Goal: Transaction & Acquisition: Purchase product/service

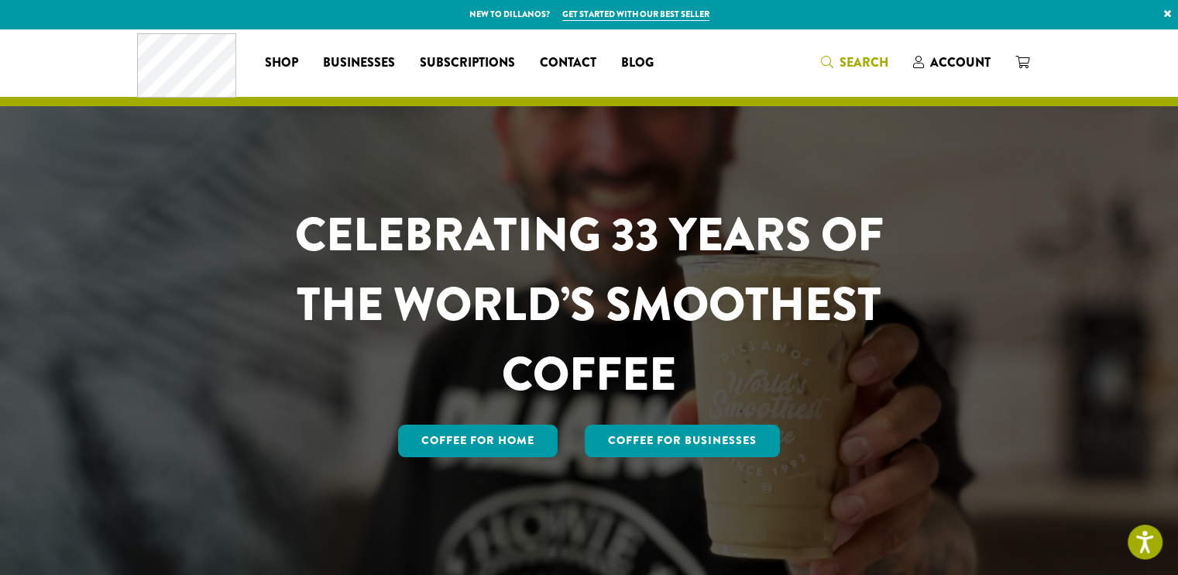
drag, startPoint x: 0, startPoint y: 0, endPoint x: 837, endPoint y: 59, distance: 838.7
click at [837, 59] on span "Search" at bounding box center [854, 62] width 67 height 19
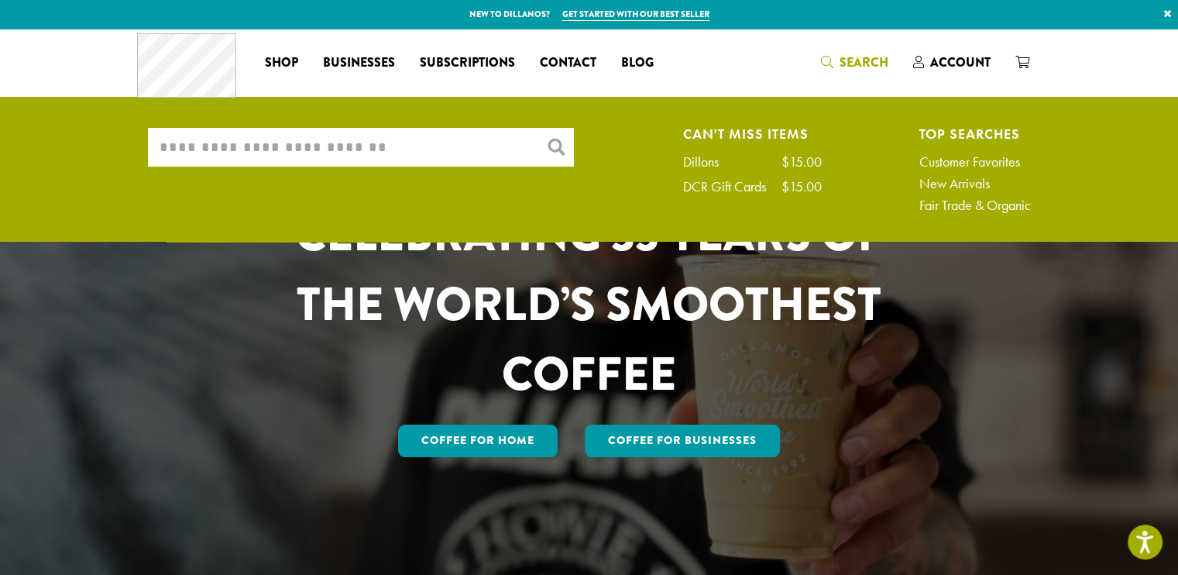
click at [229, 143] on input "What are you searching for?" at bounding box center [361, 147] width 426 height 39
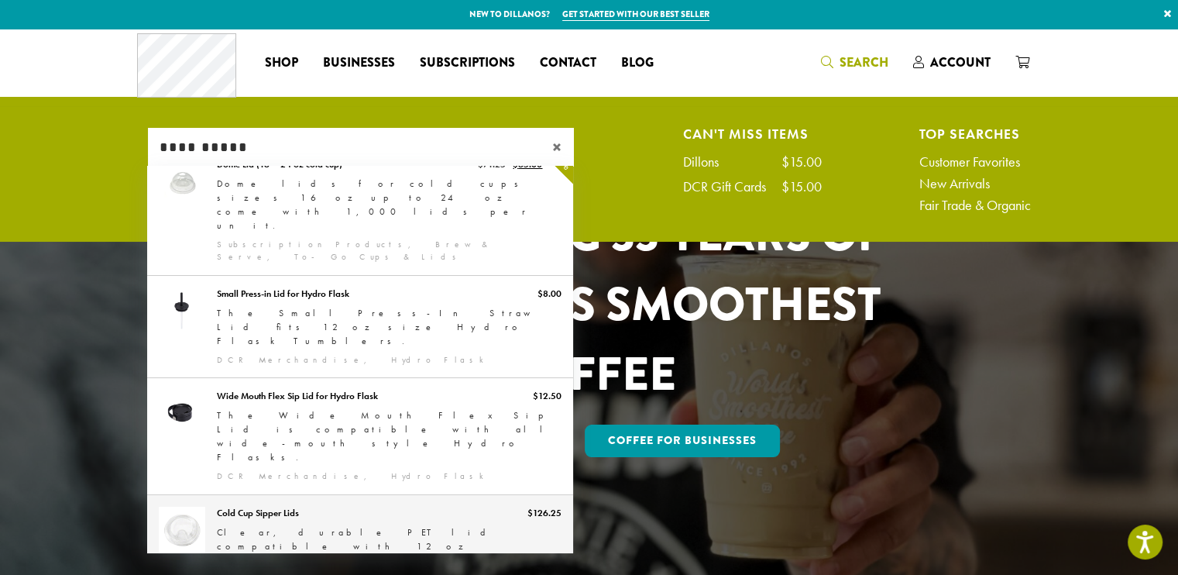
scroll to position [111, 0]
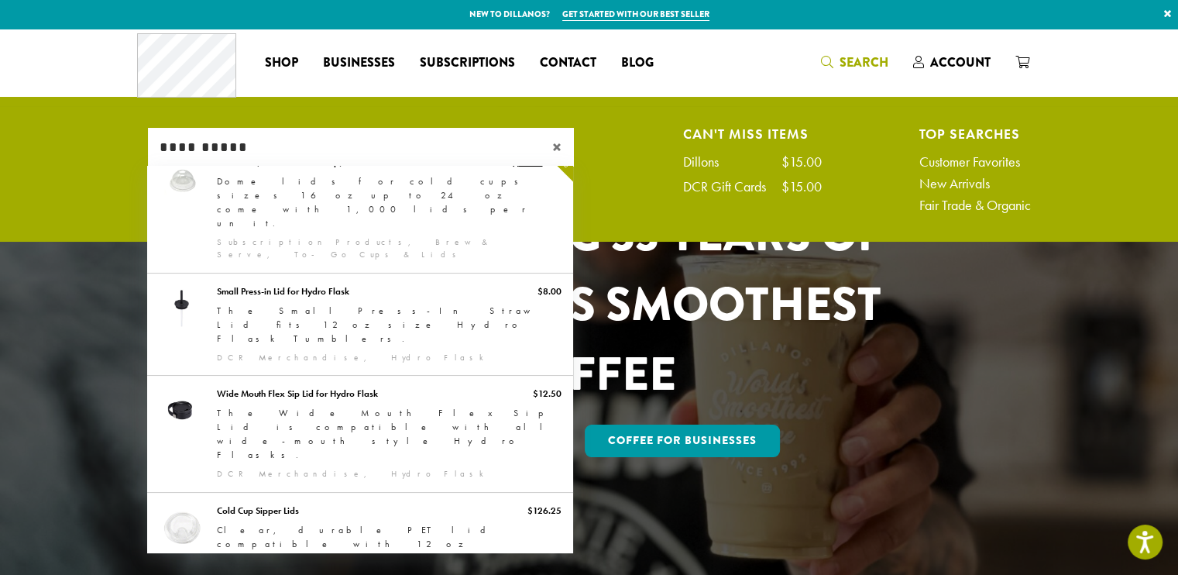
type input "**********"
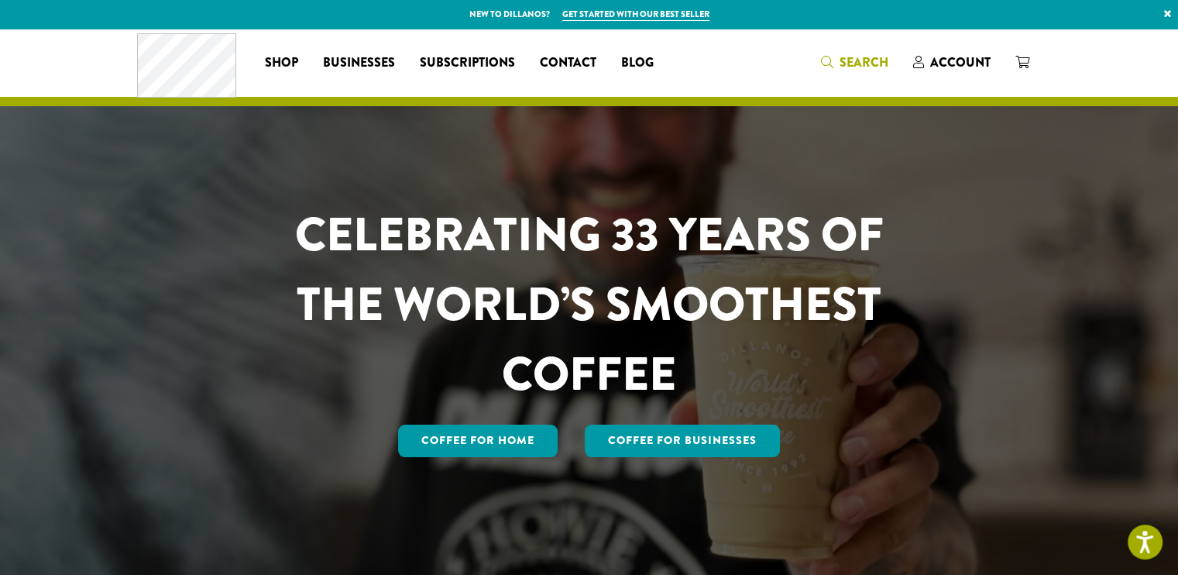
click at [825, 57] on icon "Search" at bounding box center [827, 62] width 12 height 12
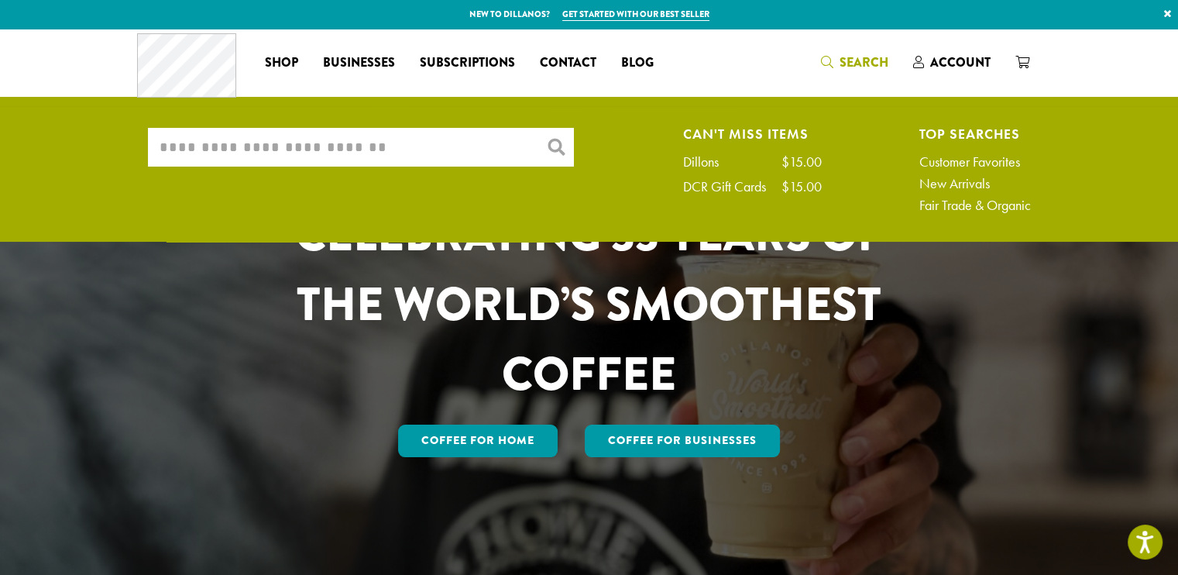
click at [196, 143] on input "What are you searching for?" at bounding box center [361, 147] width 426 height 39
click at [939, 61] on span "Account" at bounding box center [960, 62] width 60 height 18
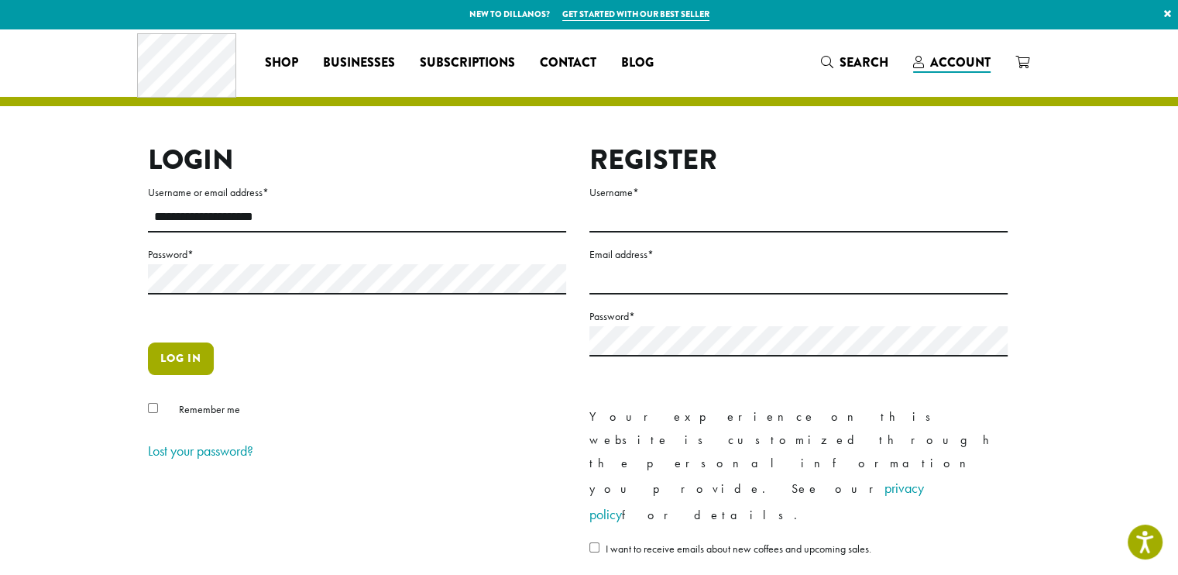
click at [171, 361] on button "Log in" at bounding box center [181, 358] width 66 height 33
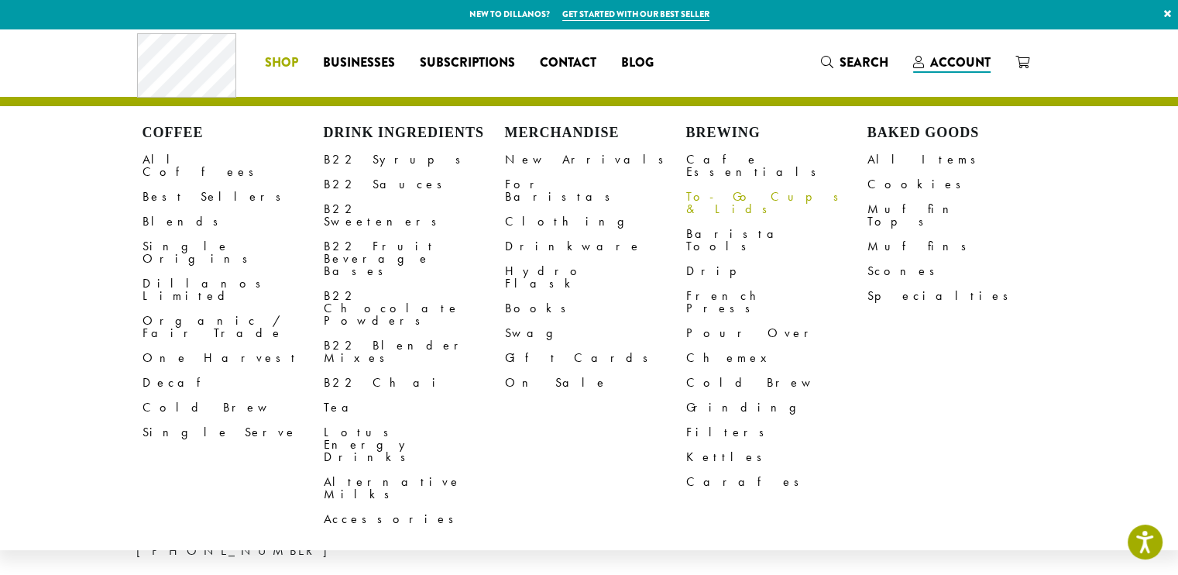
click at [726, 184] on link "To-Go Cups & Lids" at bounding box center [776, 202] width 181 height 37
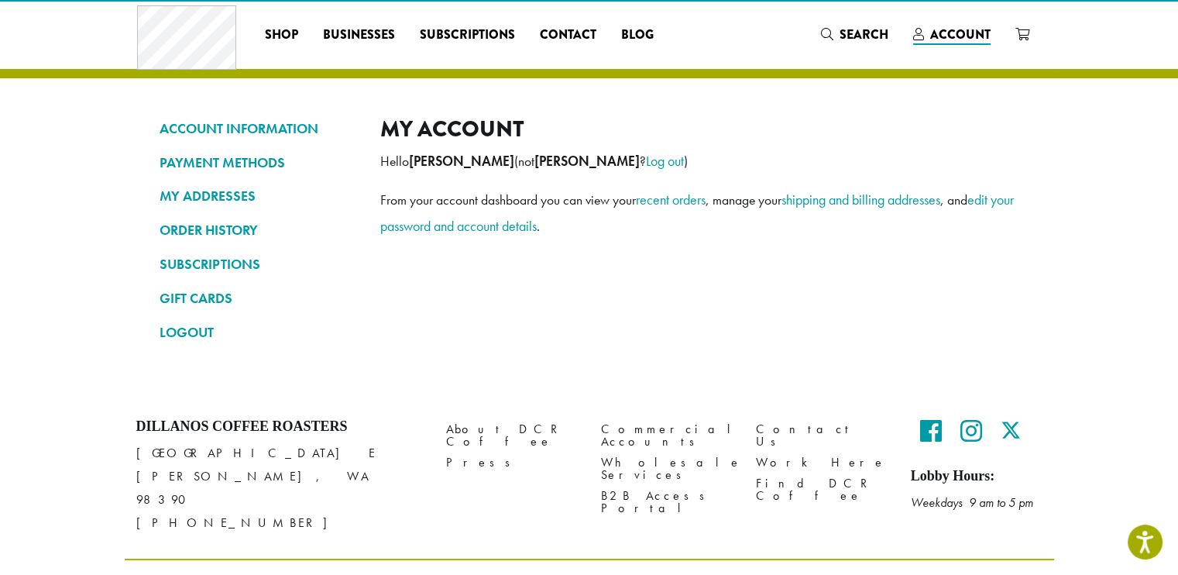
scroll to position [46, 0]
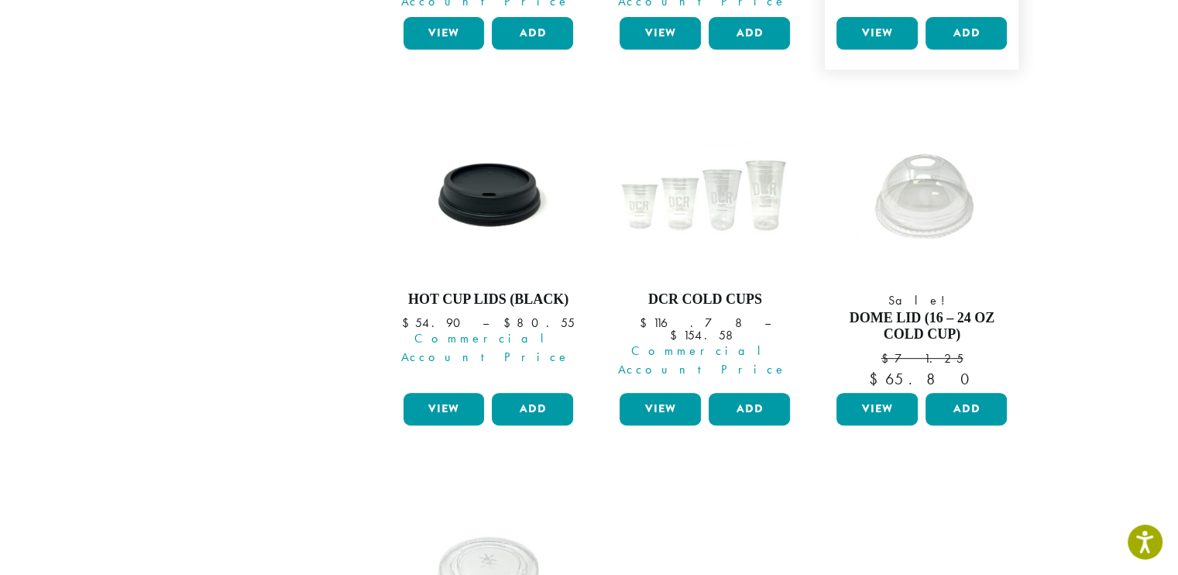
scroll to position [911, 0]
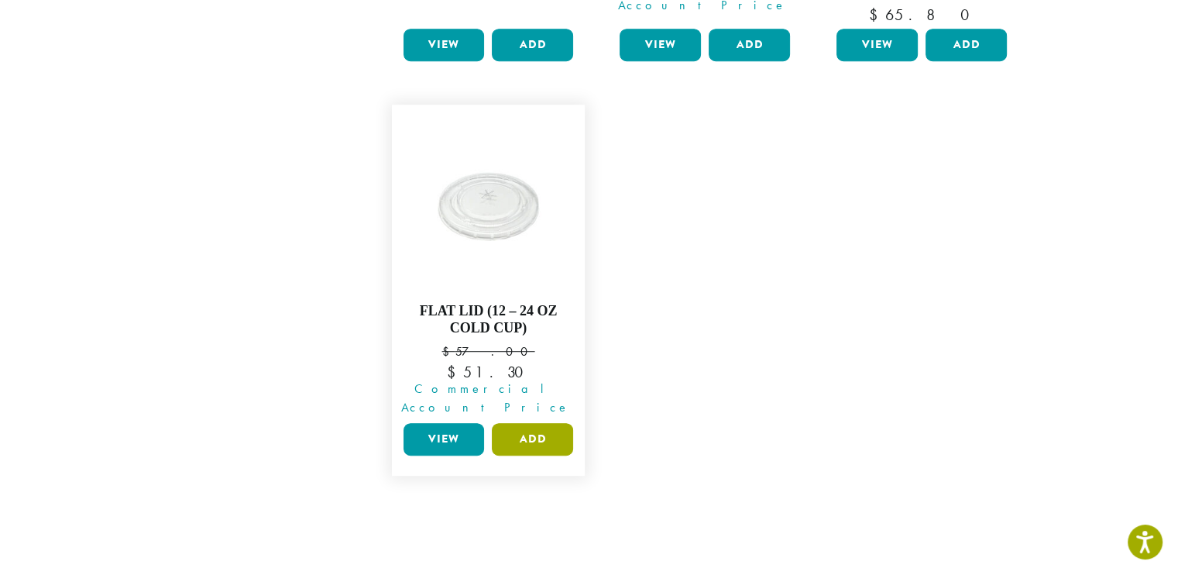
click at [548, 423] on button "Add" at bounding box center [532, 439] width 81 height 33
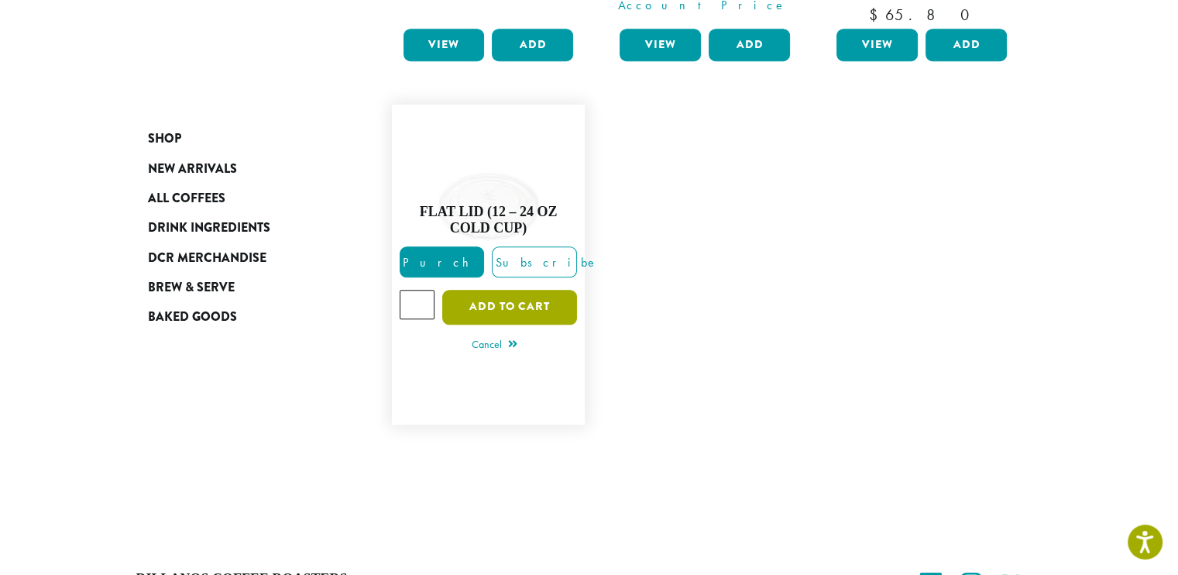
click at [506, 290] on button "Add to cart" at bounding box center [509, 307] width 135 height 35
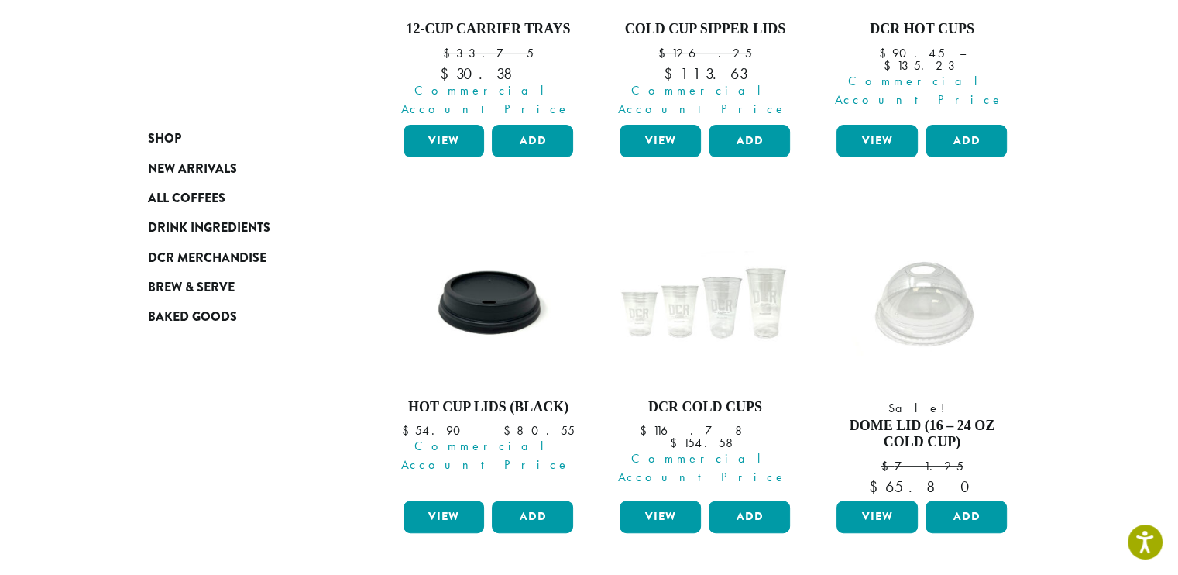
scroll to position [440, 0]
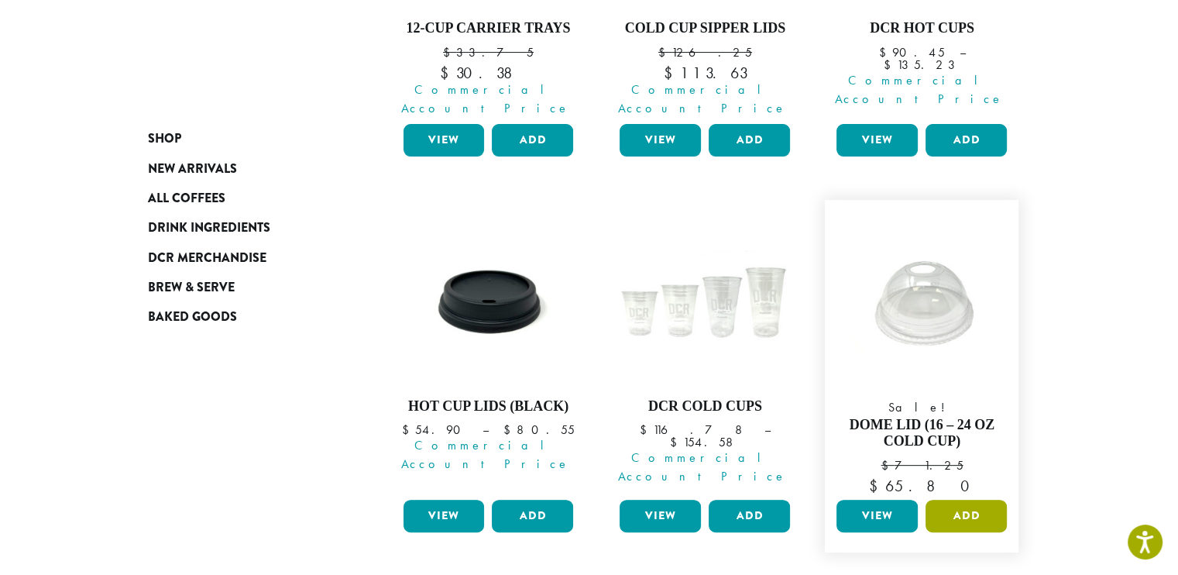
click at [961, 500] on button "Add" at bounding box center [966, 516] width 81 height 33
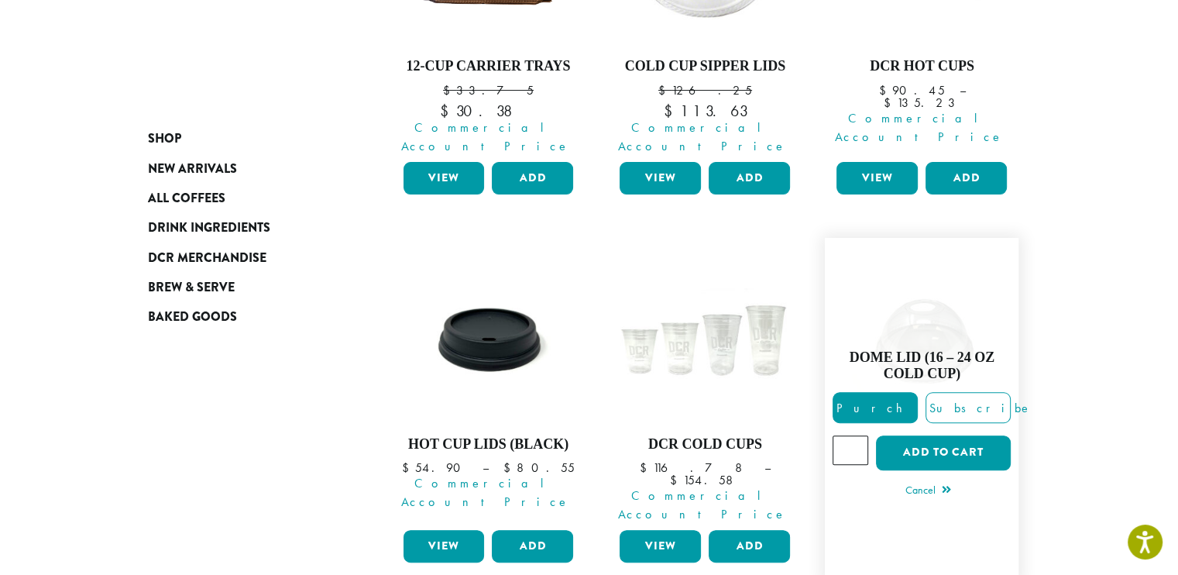
scroll to position [400, 0]
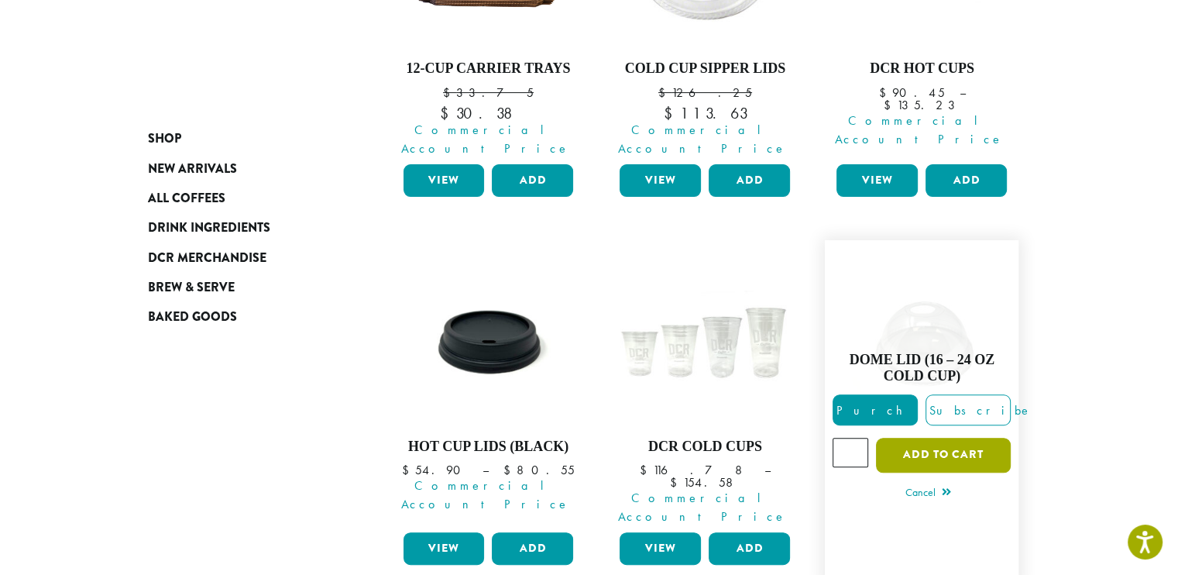
click at [930, 438] on button "Add to cart" at bounding box center [943, 455] width 135 height 35
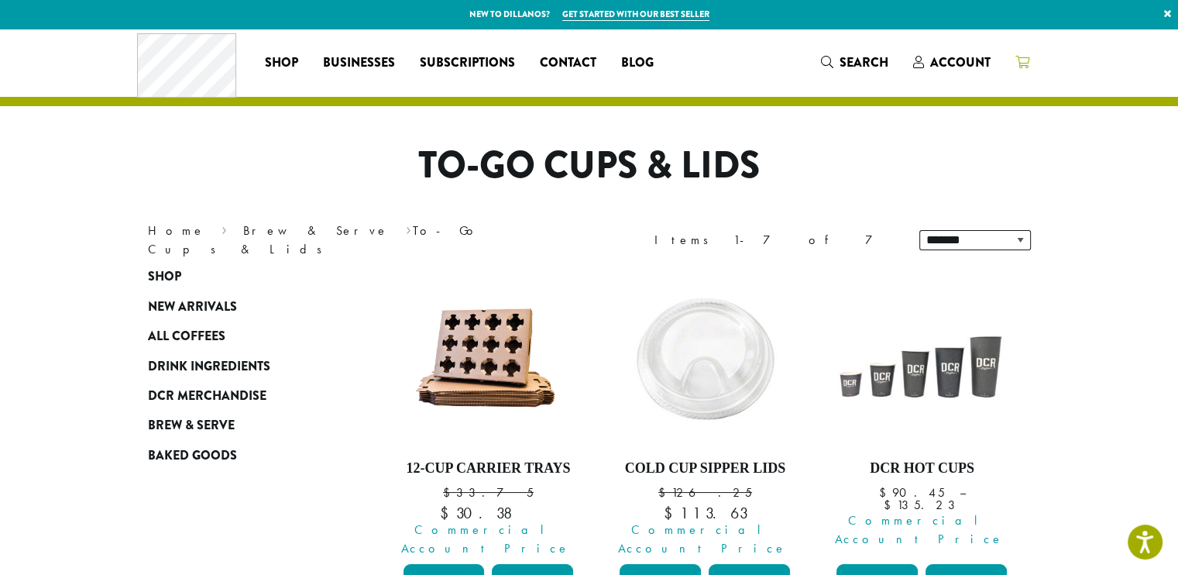
click at [1021, 60] on icon at bounding box center [1023, 62] width 14 height 12
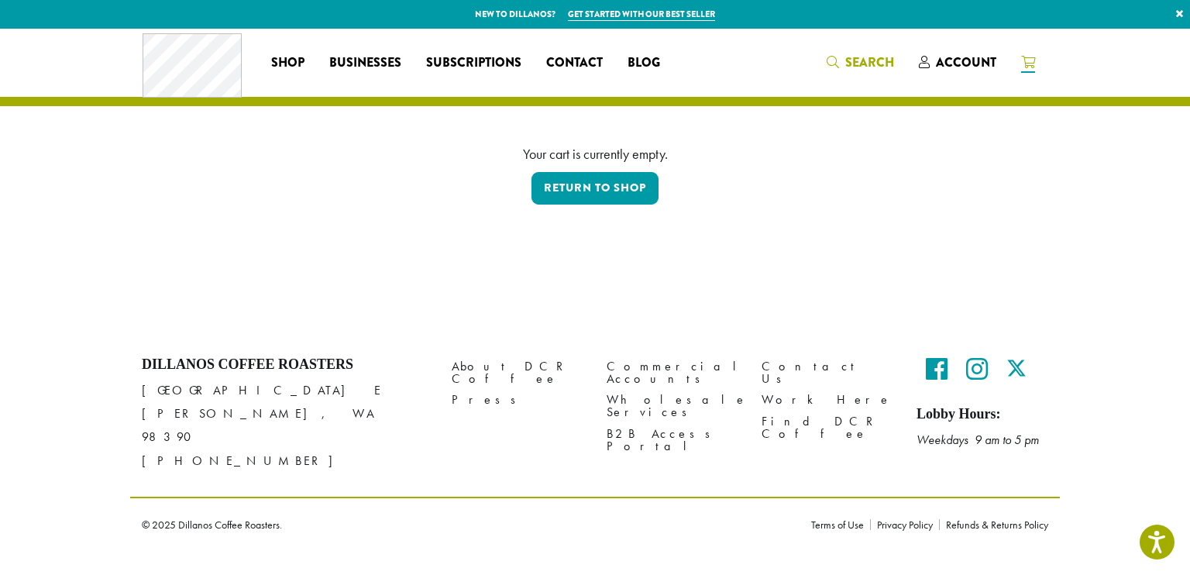
click at [830, 59] on icon "Search" at bounding box center [833, 62] width 12 height 12
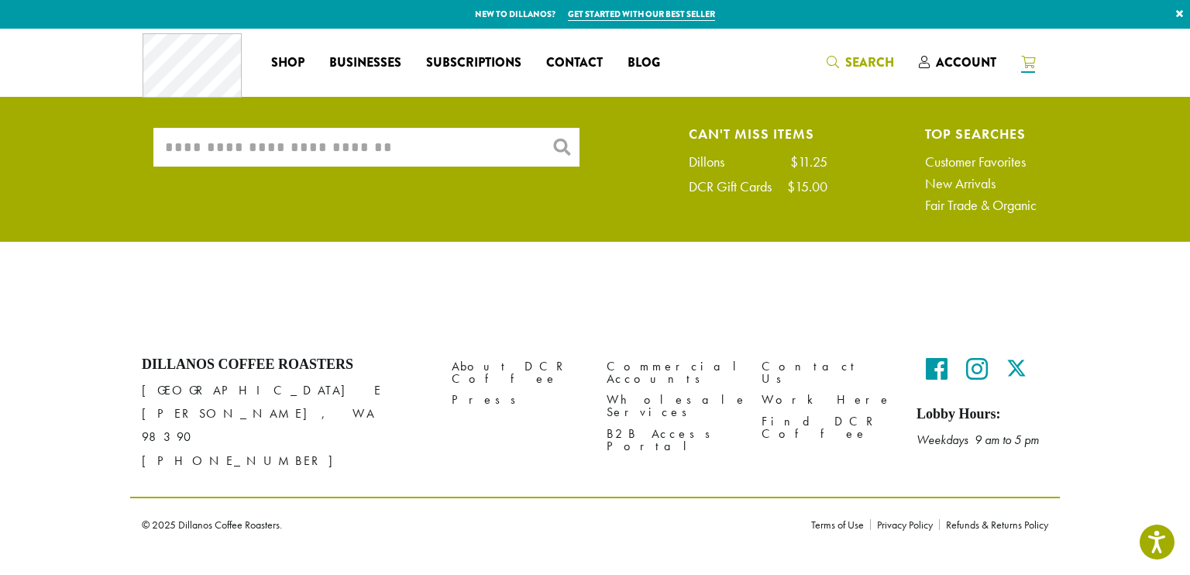
click at [200, 156] on input "What are you searching for?" at bounding box center [366, 147] width 426 height 39
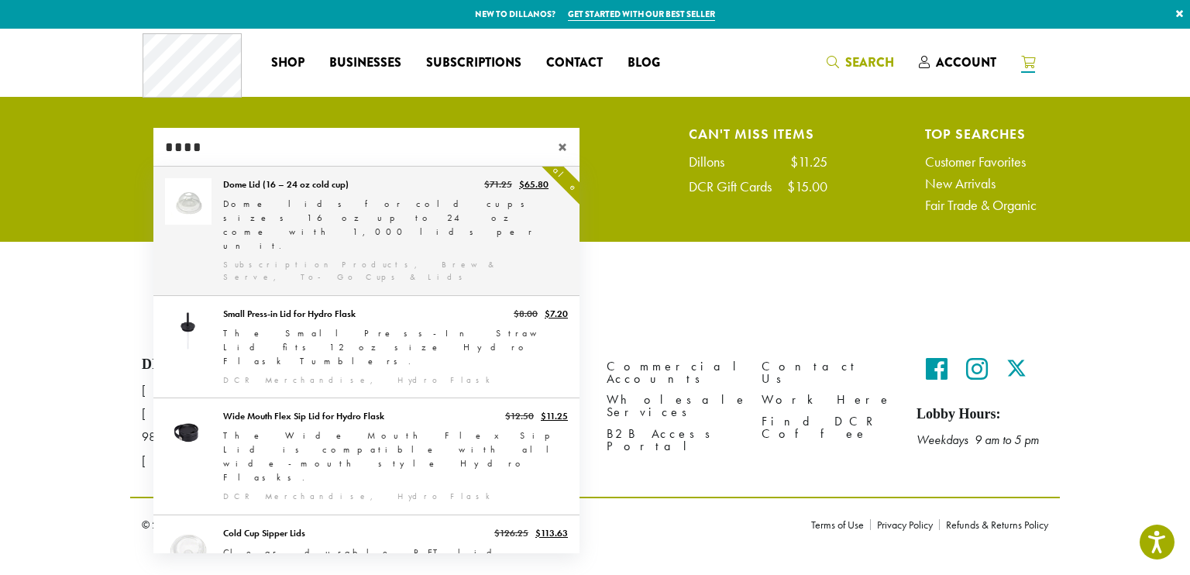
scroll to position [101, 0]
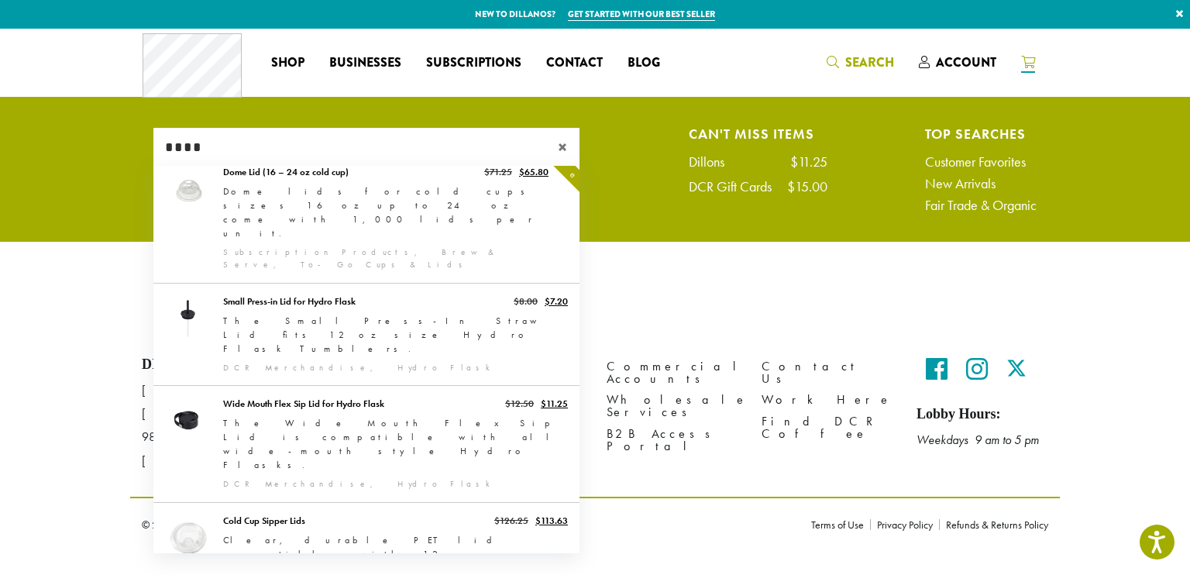
type input "****"
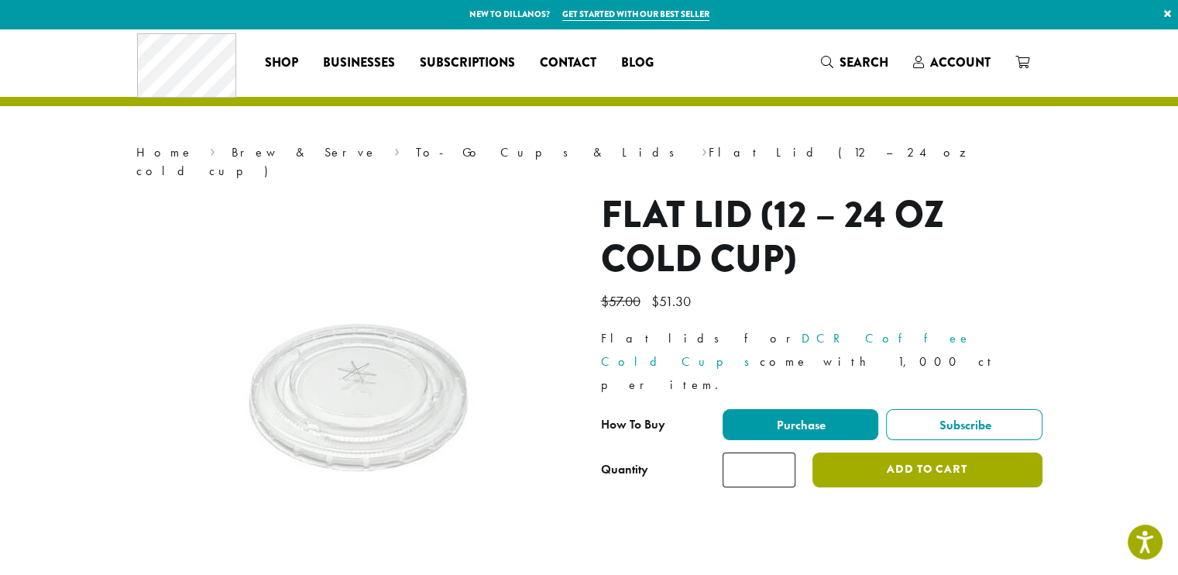
click at [919, 452] on button "Add to cart" at bounding box center [927, 469] width 229 height 35
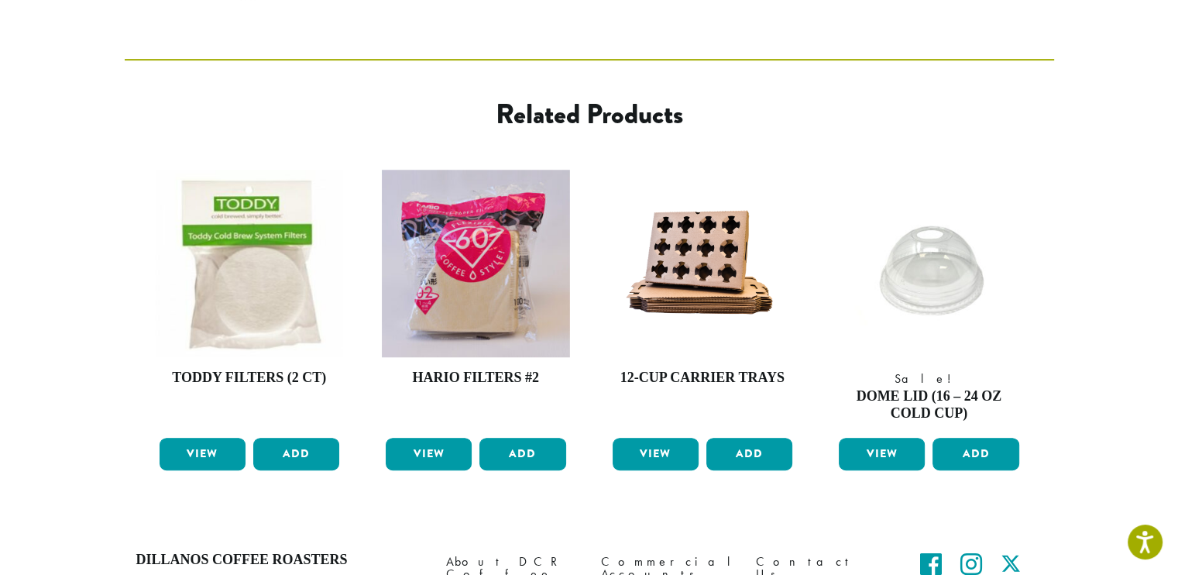
scroll to position [646, 0]
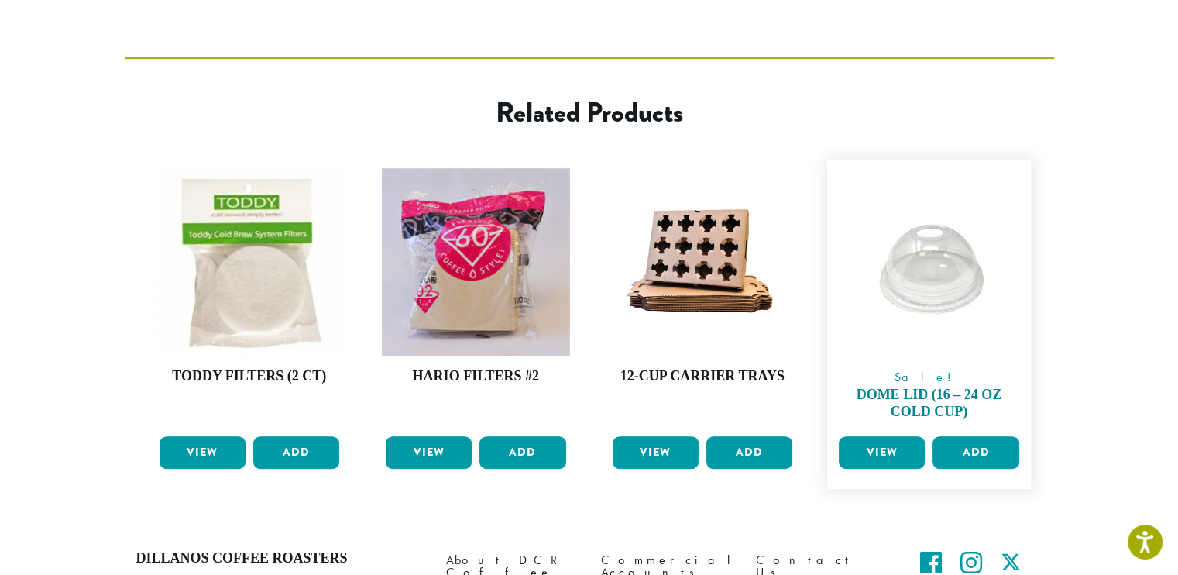
click at [900, 387] on h4 "Dome Lid (16 – 24 oz cold cup)" at bounding box center [929, 403] width 188 height 33
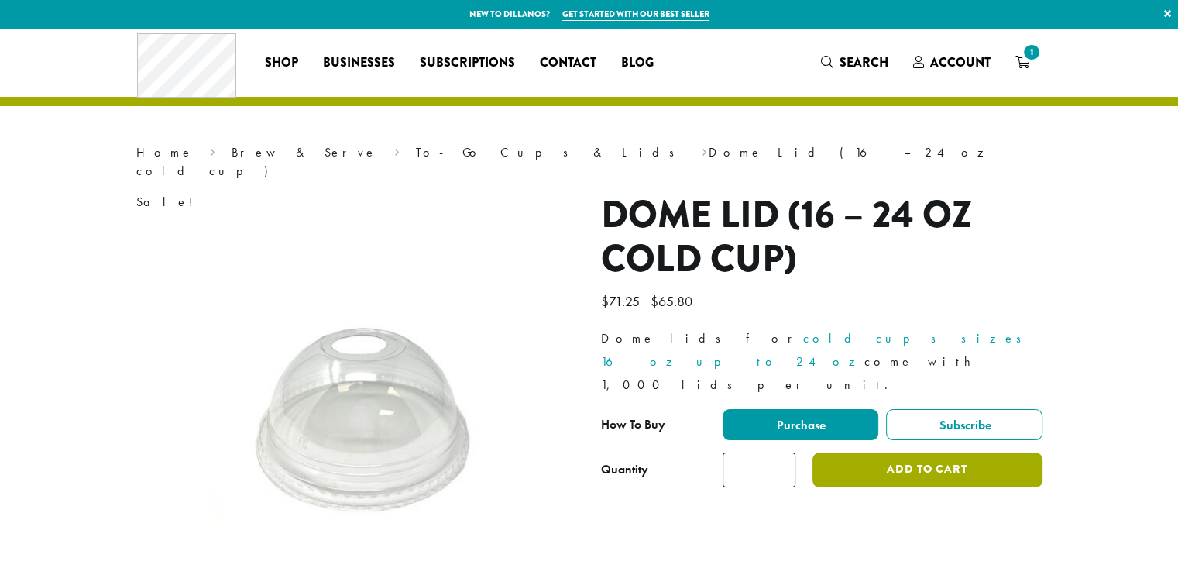
click at [937, 452] on button "Add to cart" at bounding box center [927, 469] width 229 height 35
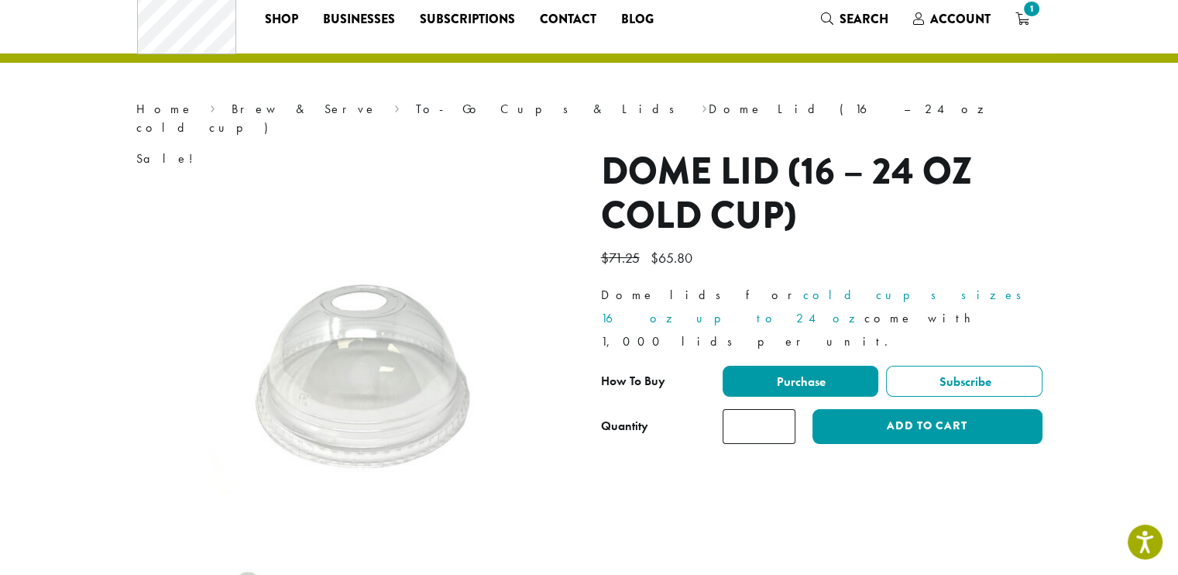
scroll to position [46, 0]
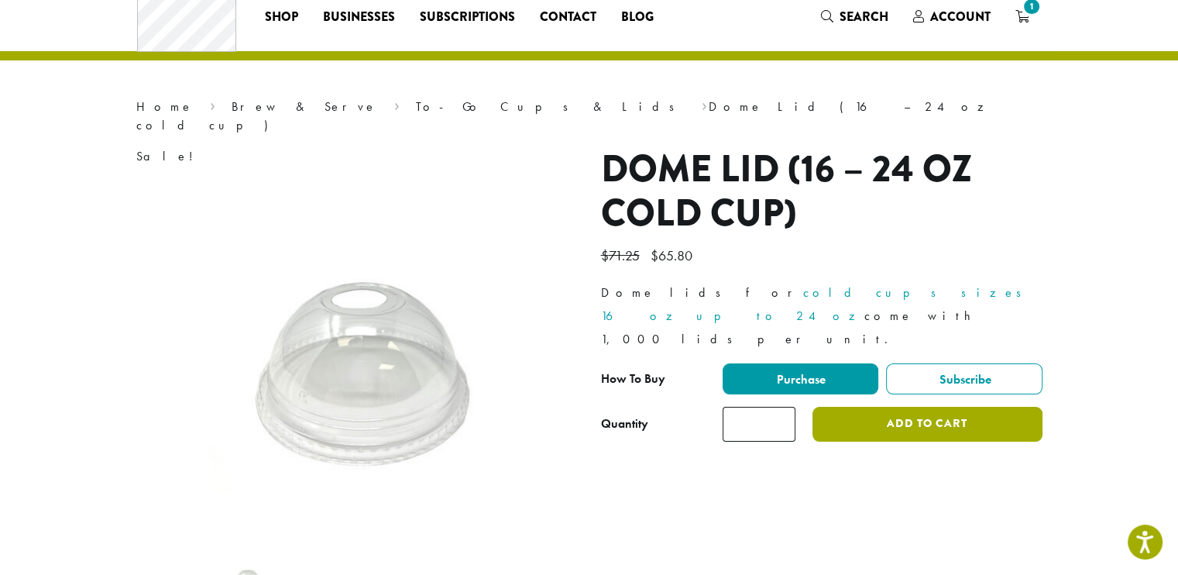
click at [933, 407] on button "Add to cart" at bounding box center [927, 424] width 229 height 35
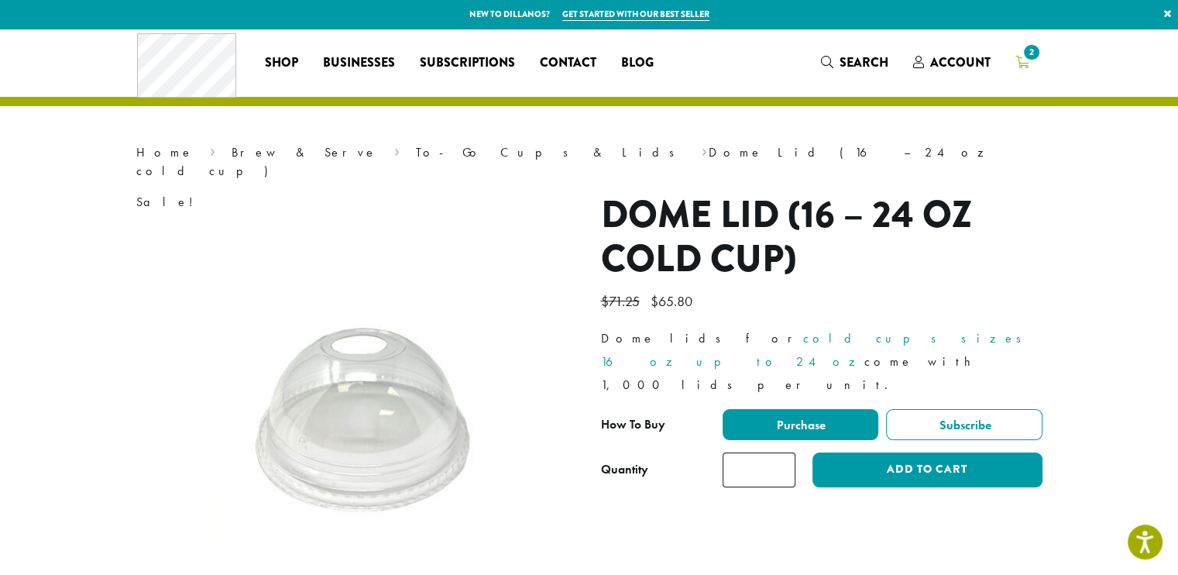
click at [1025, 53] on span "2" at bounding box center [1031, 52] width 21 height 21
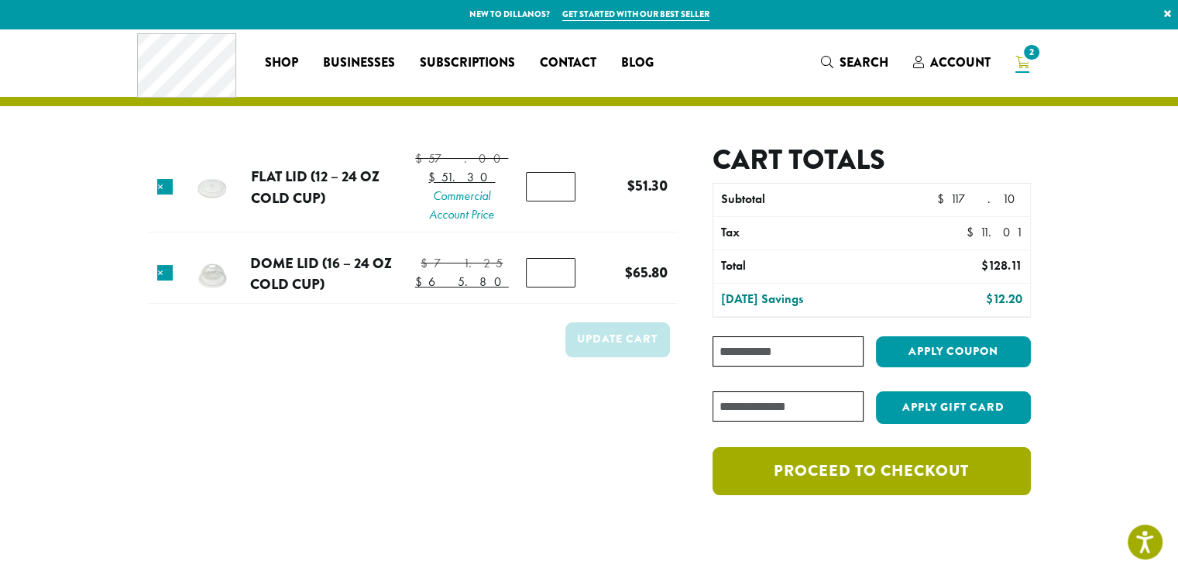
click at [914, 462] on link "Proceed to checkout" at bounding box center [872, 471] width 318 height 48
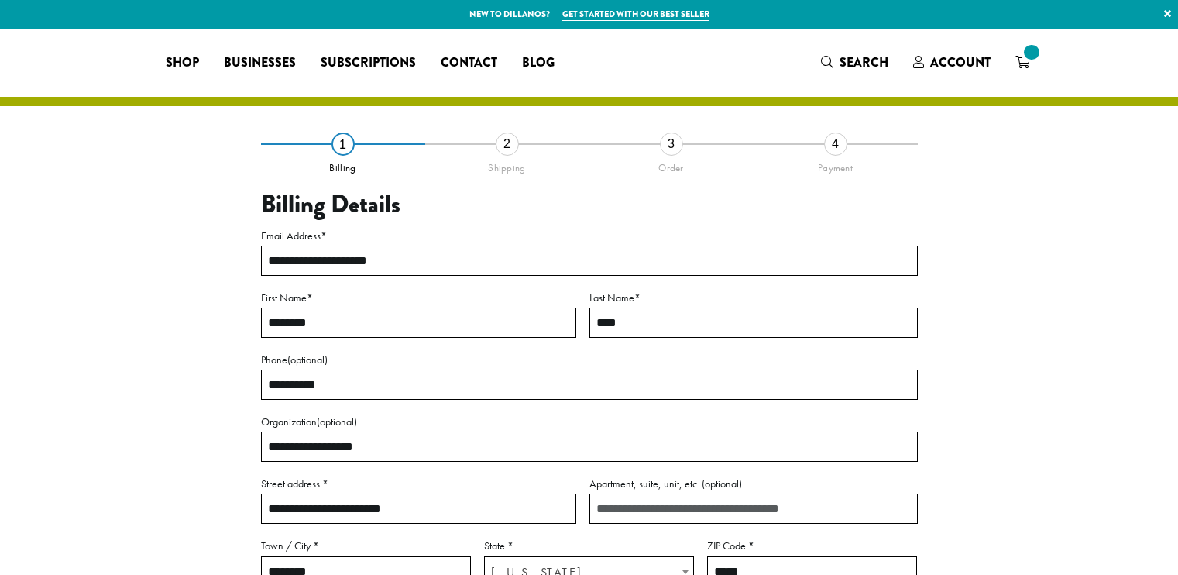
select select "**"
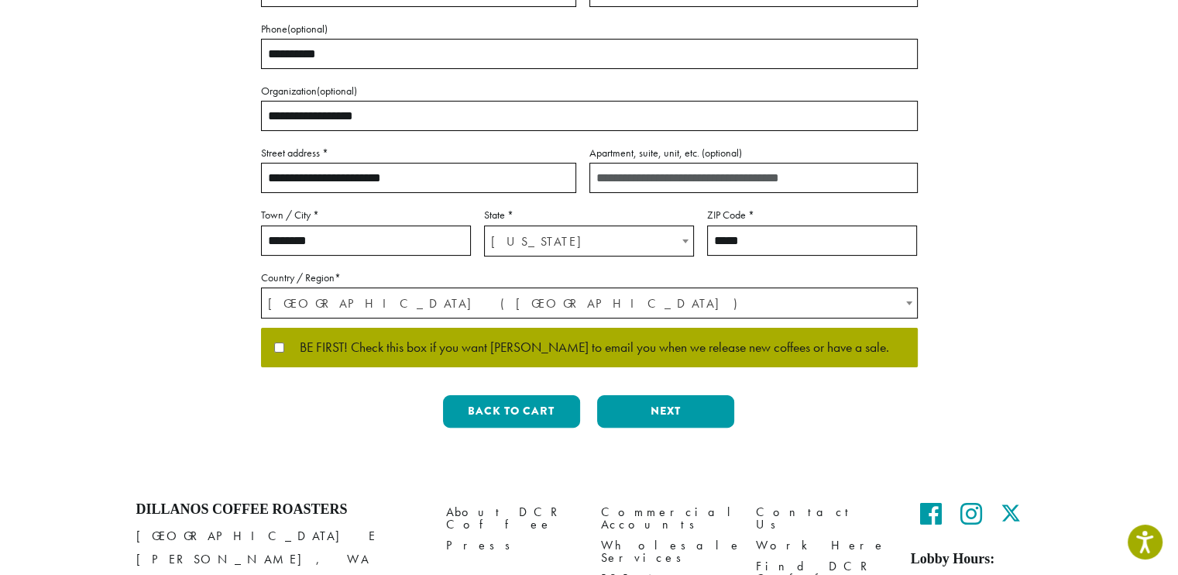
scroll to position [332, 0]
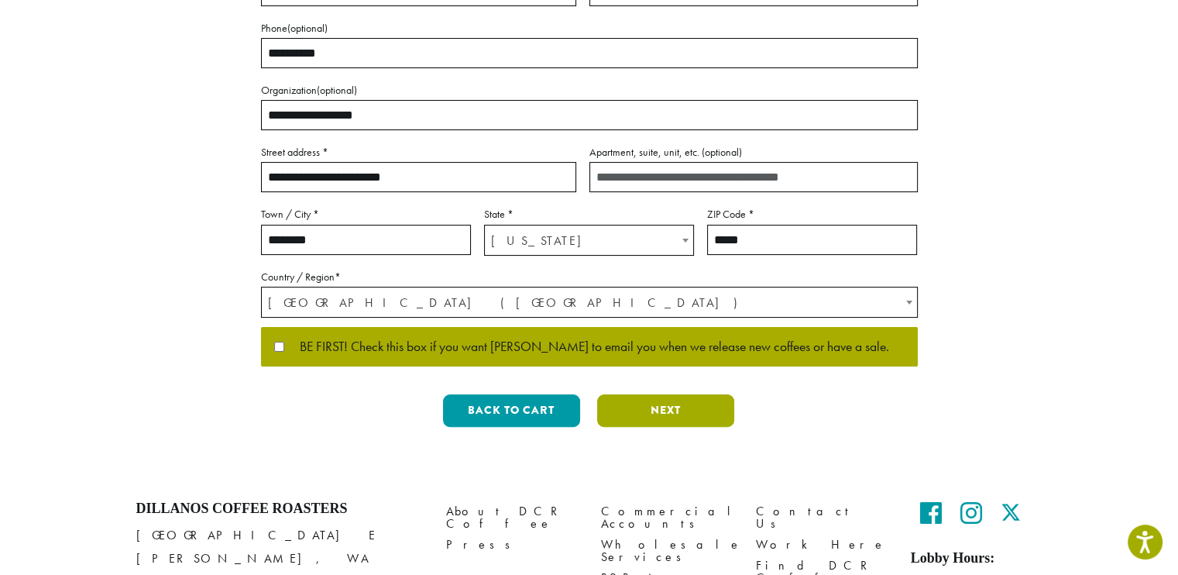
click at [687, 405] on button "Next" at bounding box center [665, 410] width 137 height 33
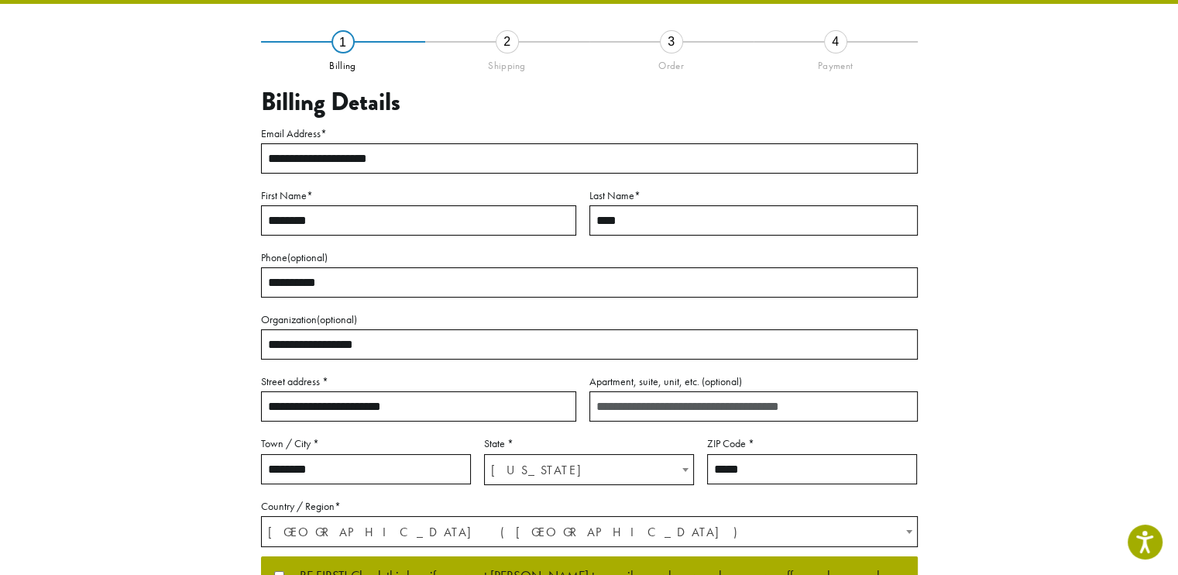
scroll to position [77, 0]
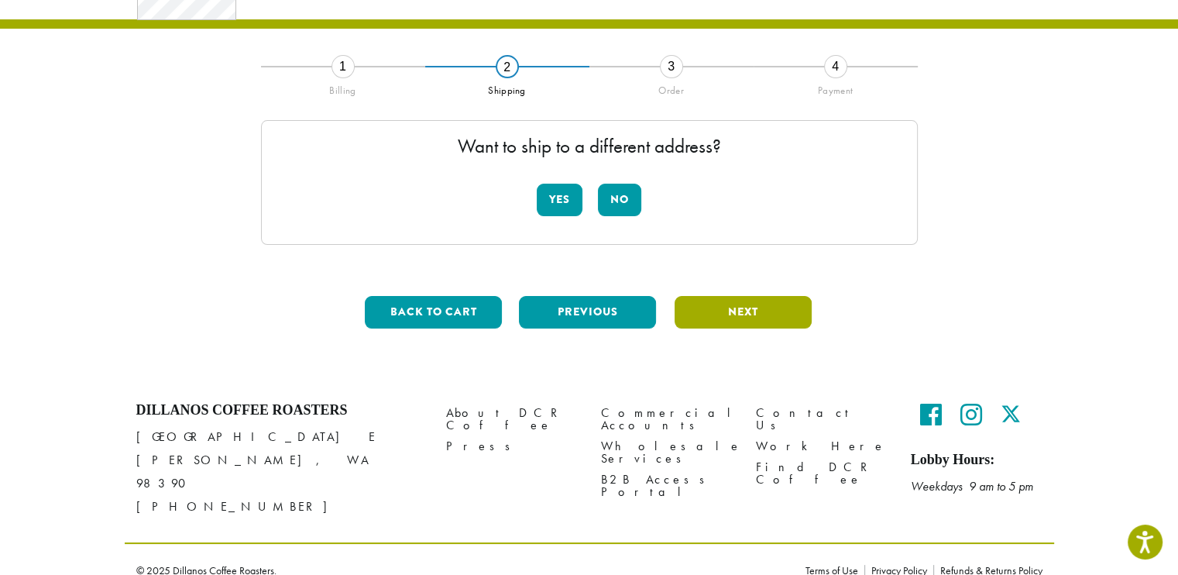
click at [731, 314] on button "Next" at bounding box center [743, 312] width 137 height 33
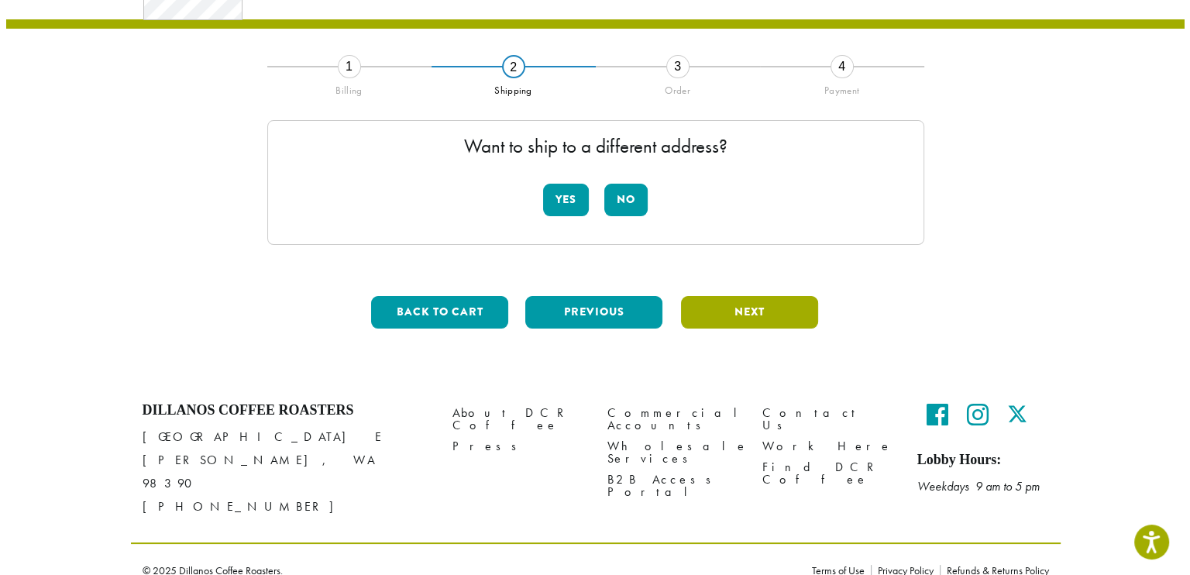
scroll to position [88, 0]
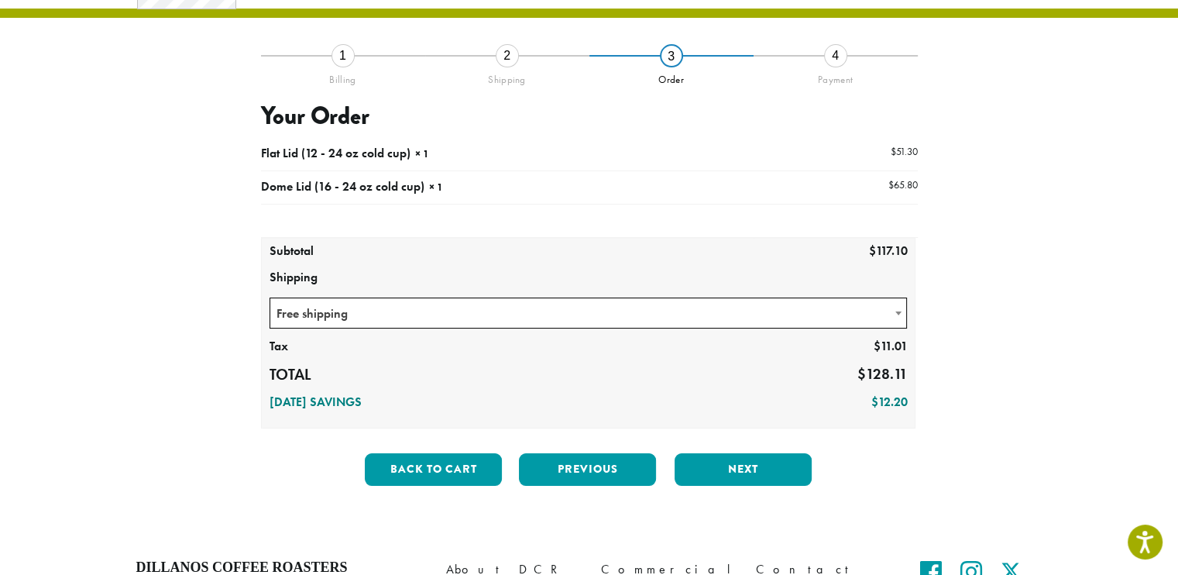
click at [898, 314] on span at bounding box center [898, 313] width 15 height 30
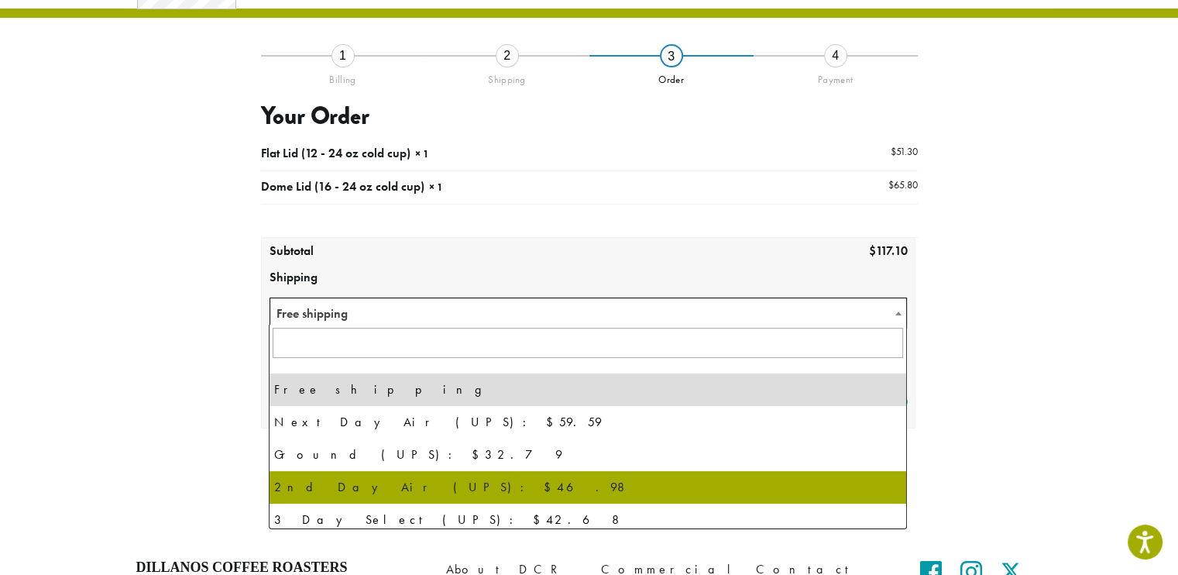
select select "********"
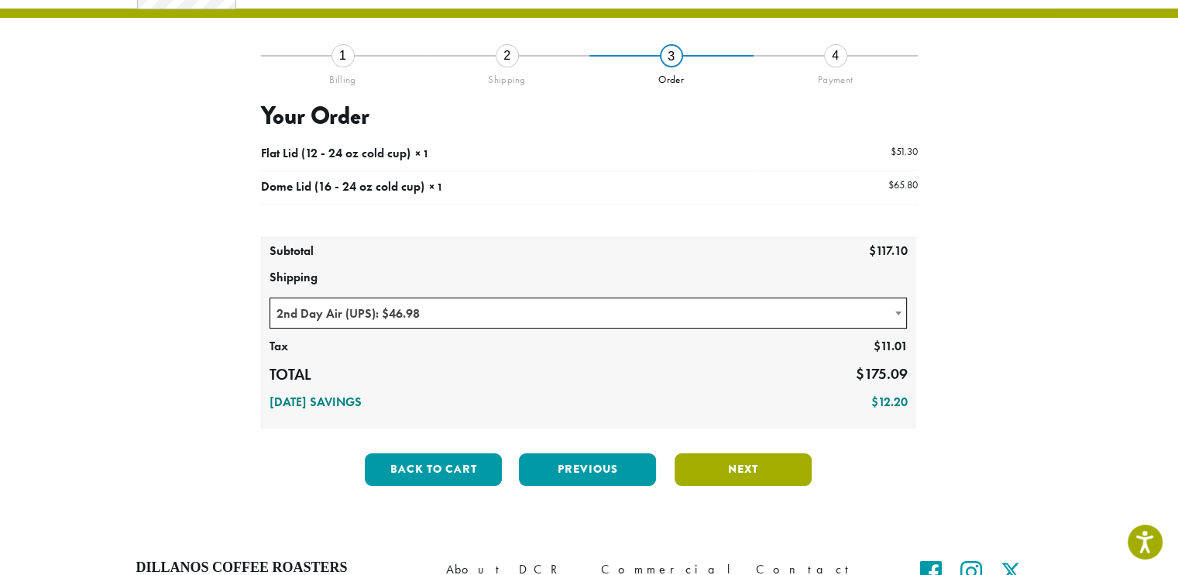
click at [741, 473] on button "Next" at bounding box center [743, 469] width 137 height 33
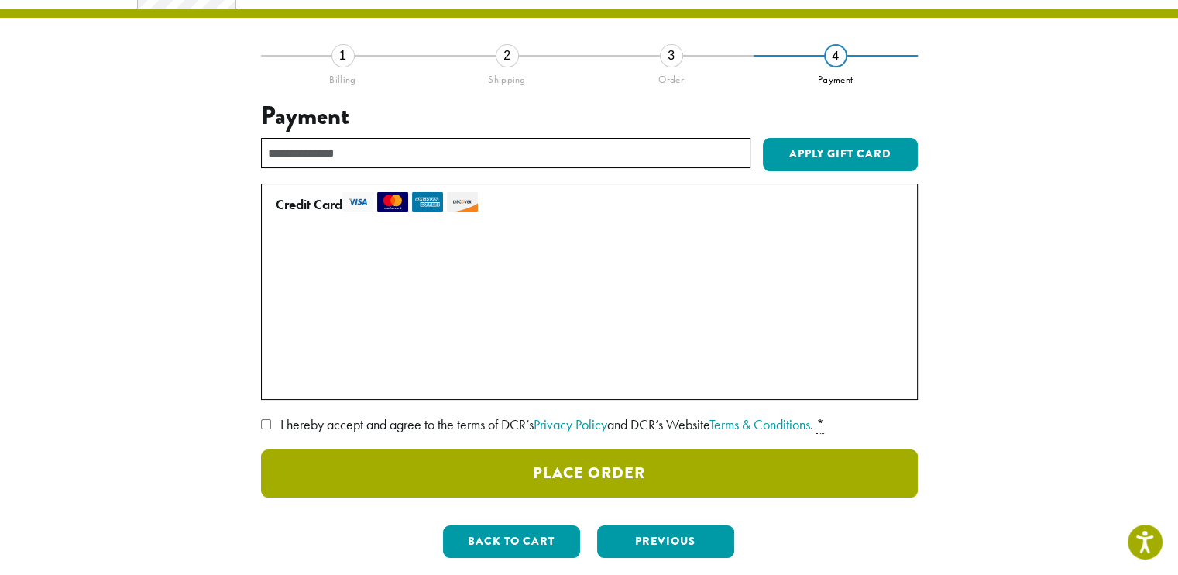
click at [592, 474] on button "Place Order" at bounding box center [589, 473] width 657 height 48
